Goal: Complete application form

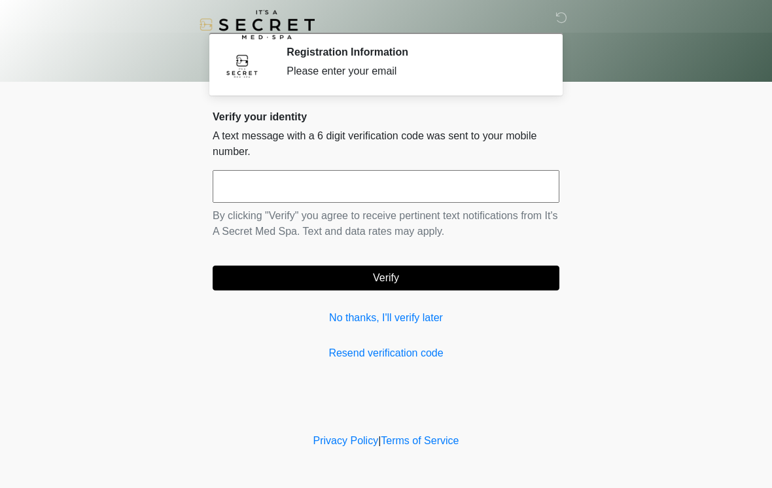
click at [424, 189] on input "text" at bounding box center [386, 186] width 347 height 33
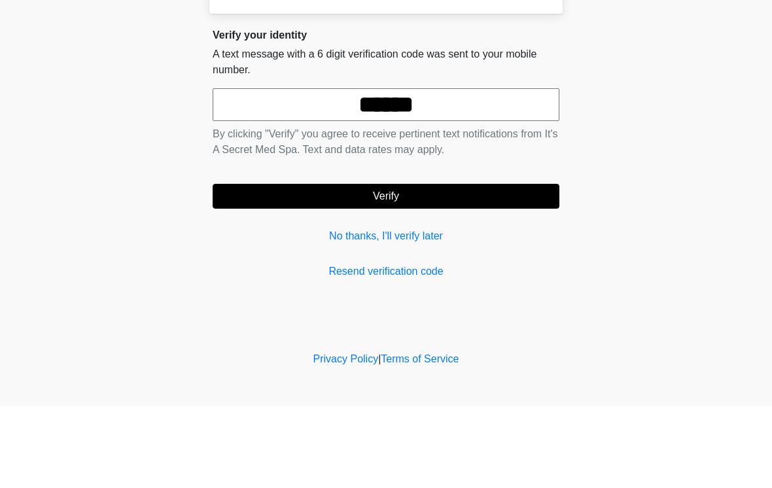
type input "******"
click at [465, 266] on button "Verify" at bounding box center [386, 278] width 347 height 25
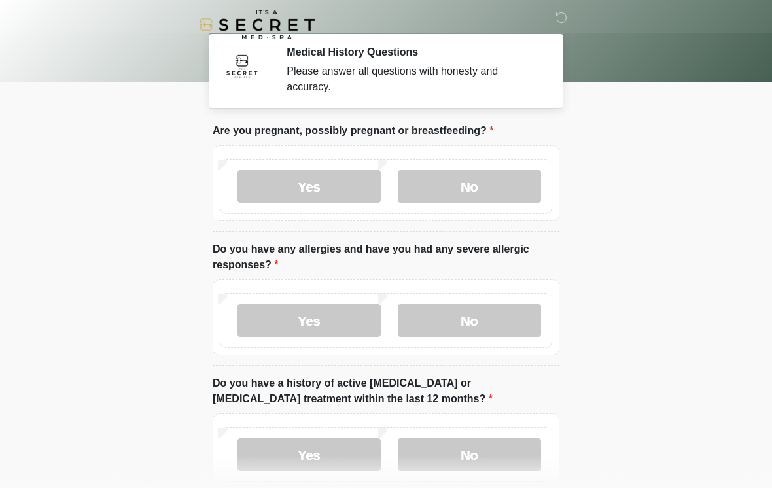
click at [495, 189] on label "No" at bounding box center [469, 186] width 143 height 33
click at [475, 329] on label "No" at bounding box center [469, 320] width 143 height 33
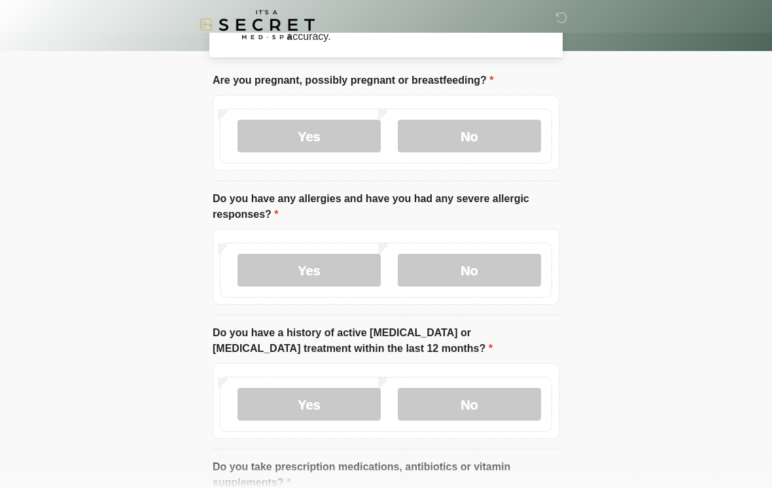
scroll to position [75, 0]
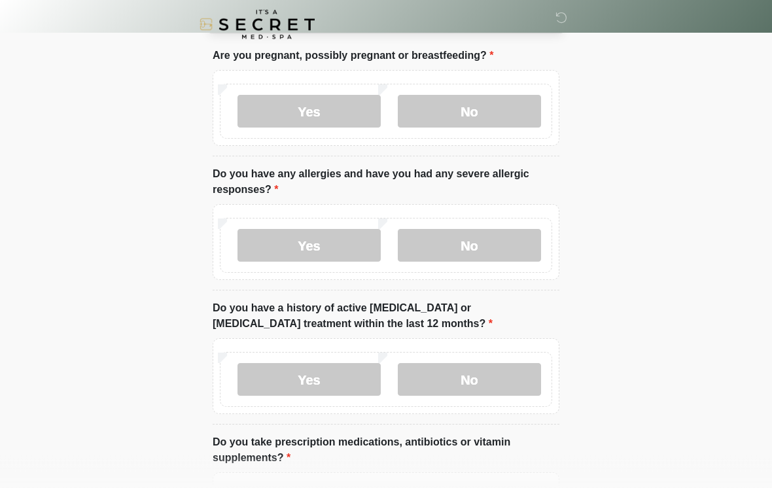
click at [494, 386] on label "No" at bounding box center [469, 380] width 143 height 33
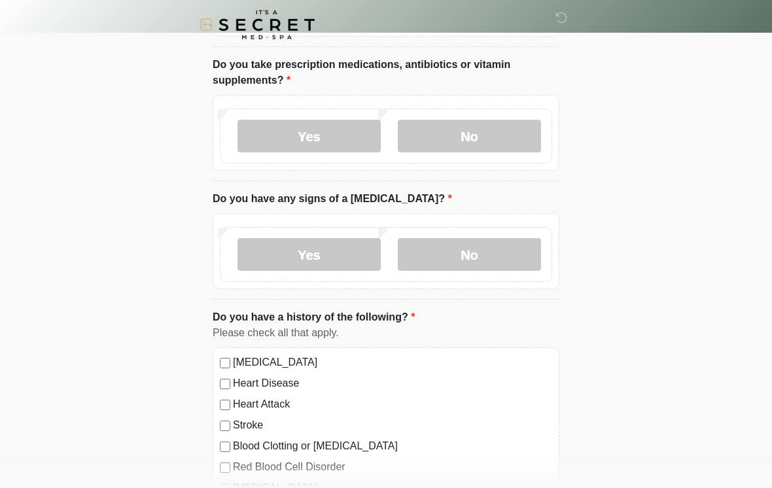
scroll to position [432, 0]
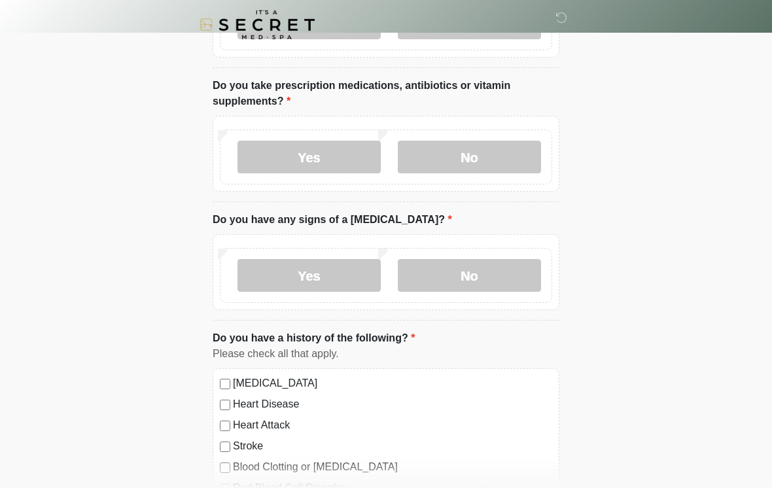
click at [505, 162] on label "No" at bounding box center [469, 157] width 143 height 33
click at [518, 274] on label "No" at bounding box center [469, 275] width 143 height 33
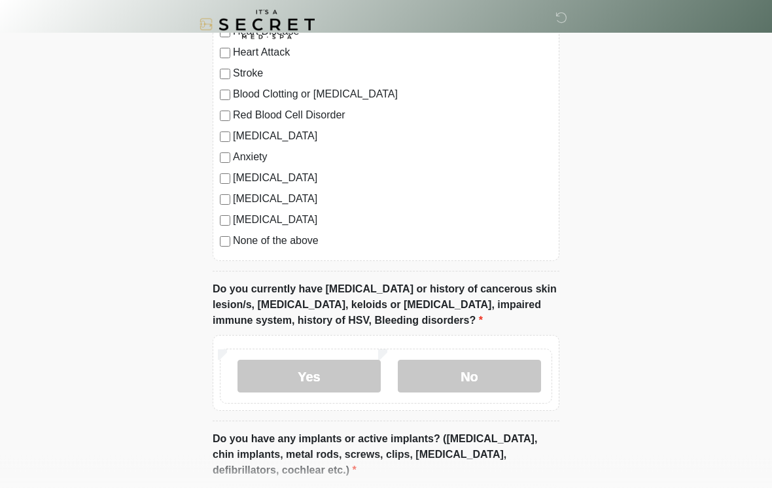
scroll to position [805, 0]
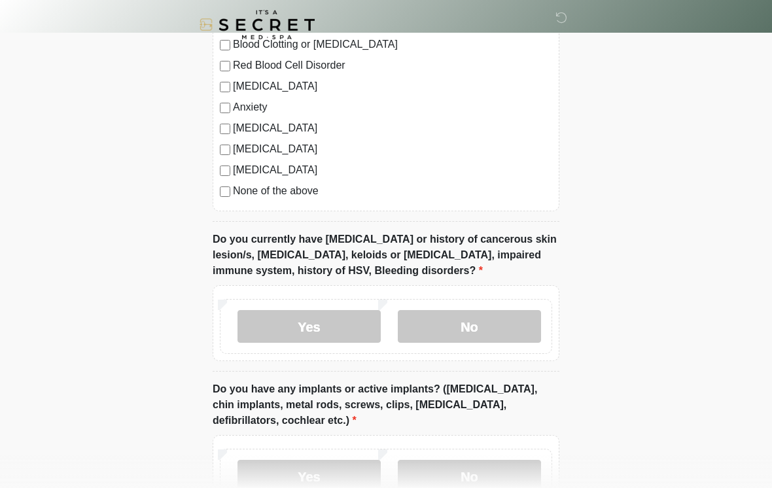
click at [505, 321] on label "No" at bounding box center [469, 326] width 143 height 33
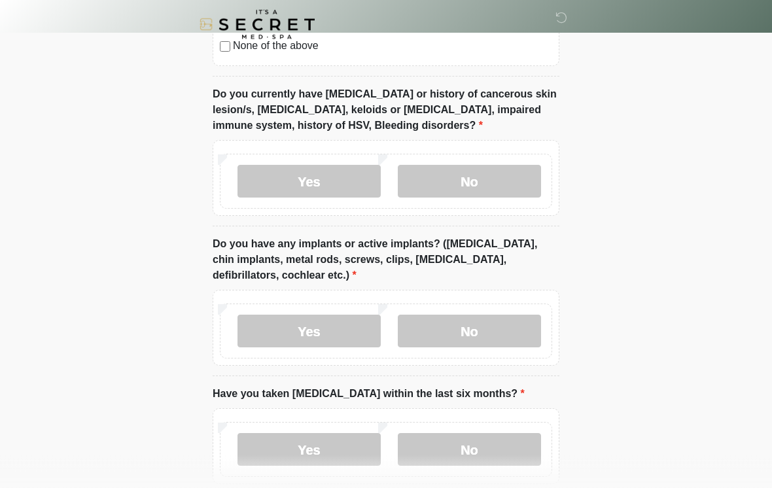
scroll to position [1000, 0]
click at [507, 329] on label "No" at bounding box center [469, 331] width 143 height 33
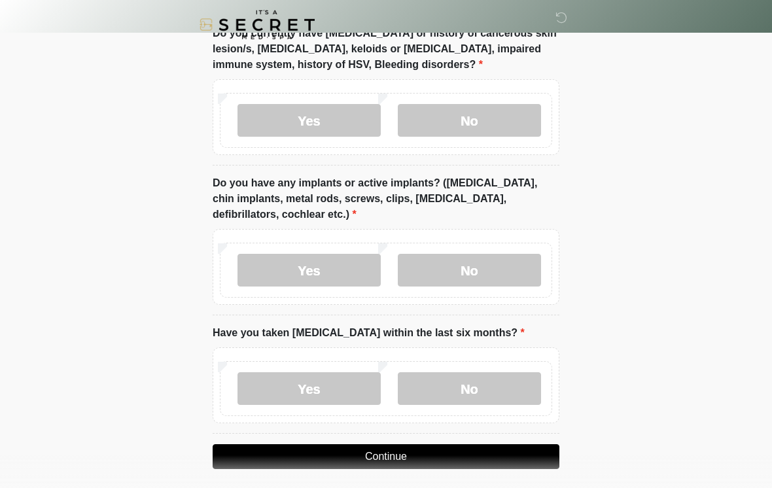
scroll to position [1090, 0]
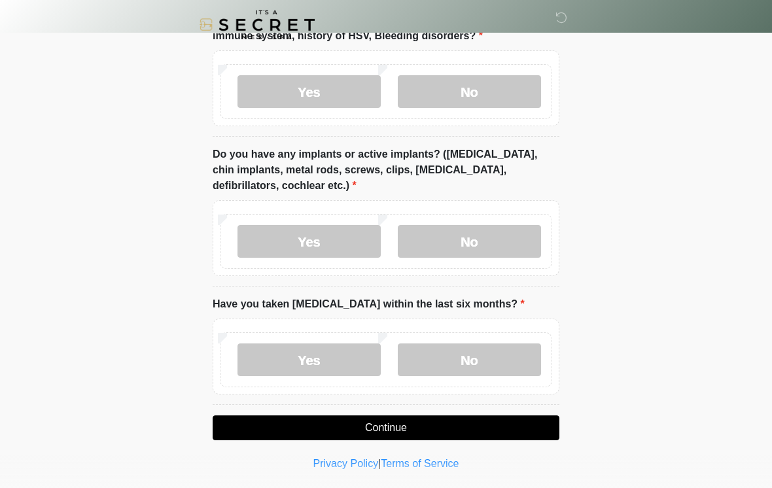
click at [492, 361] on label "No" at bounding box center [469, 360] width 143 height 33
click at [462, 426] on button "Continue" at bounding box center [386, 428] width 347 height 25
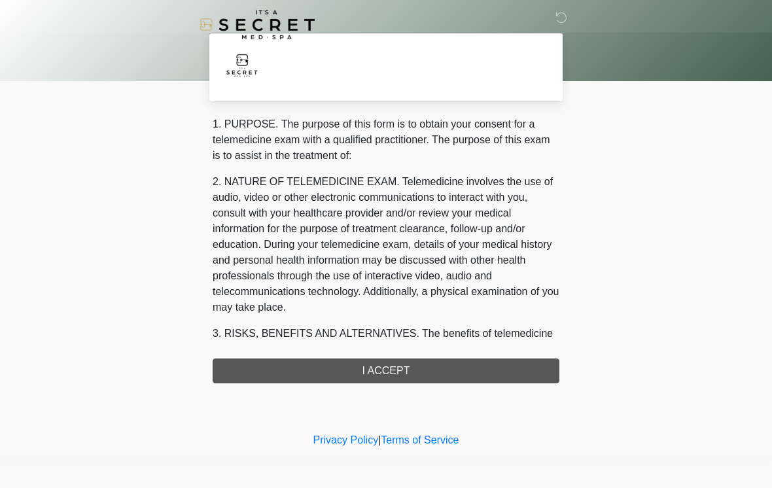
scroll to position [0, 0]
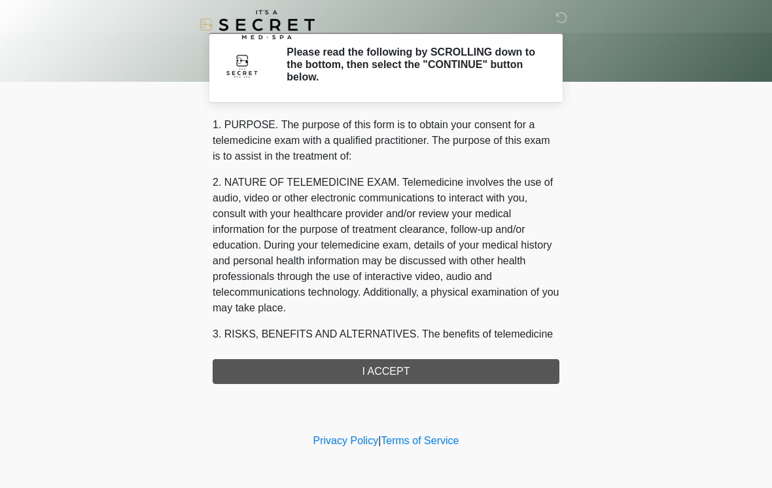
click at [423, 377] on div "1. PURPOSE. The purpose of this form is to obtain your consent for a telemedici…" at bounding box center [386, 250] width 347 height 267
click at [403, 369] on div "1. PURPOSE. The purpose of this form is to obtain your consent for a telemedici…" at bounding box center [386, 250] width 347 height 267
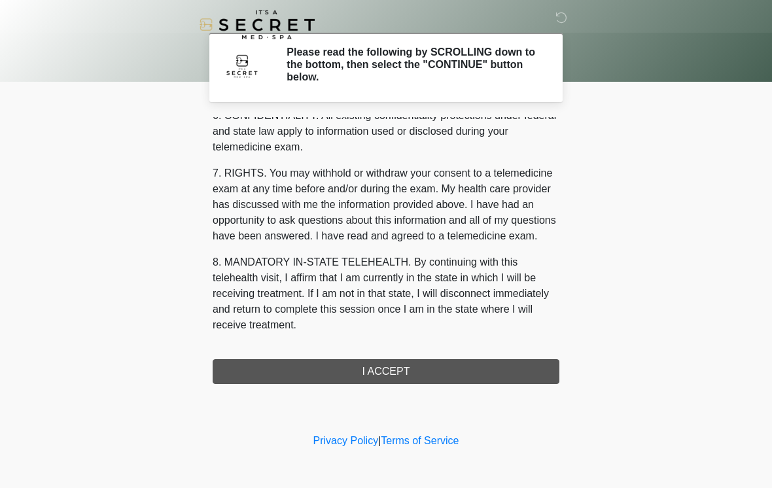
scroll to position [533, 0]
click at [438, 369] on button "I ACCEPT" at bounding box center [386, 371] width 347 height 25
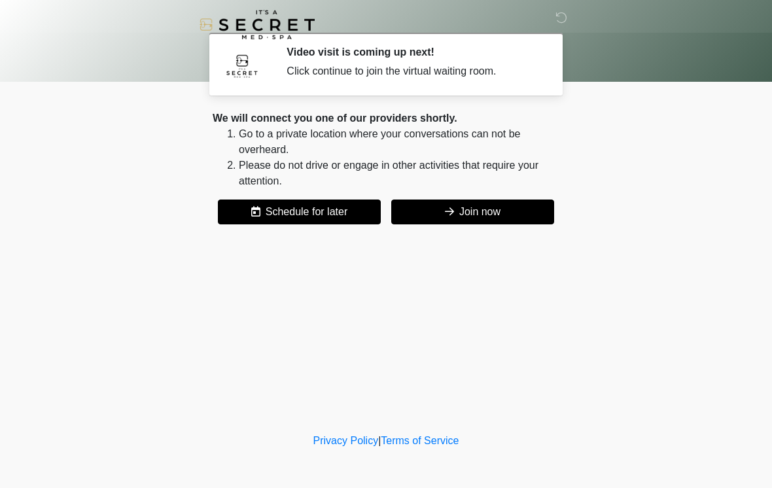
click at [488, 215] on button "Join now" at bounding box center [472, 212] width 163 height 25
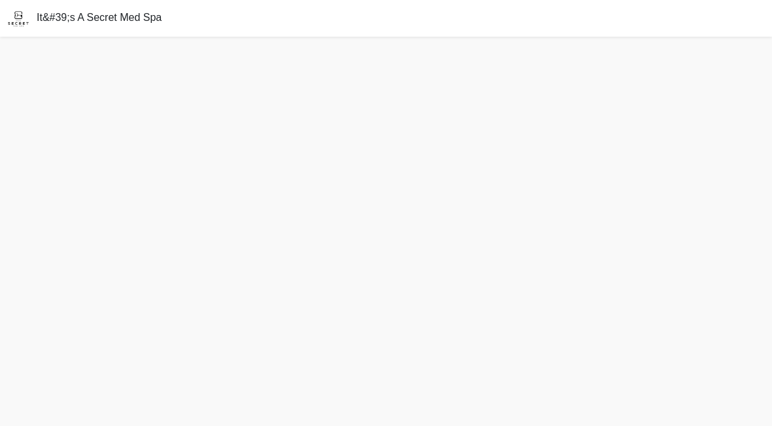
scroll to position [4, 0]
